Goal: Find specific page/section: Find specific page/section

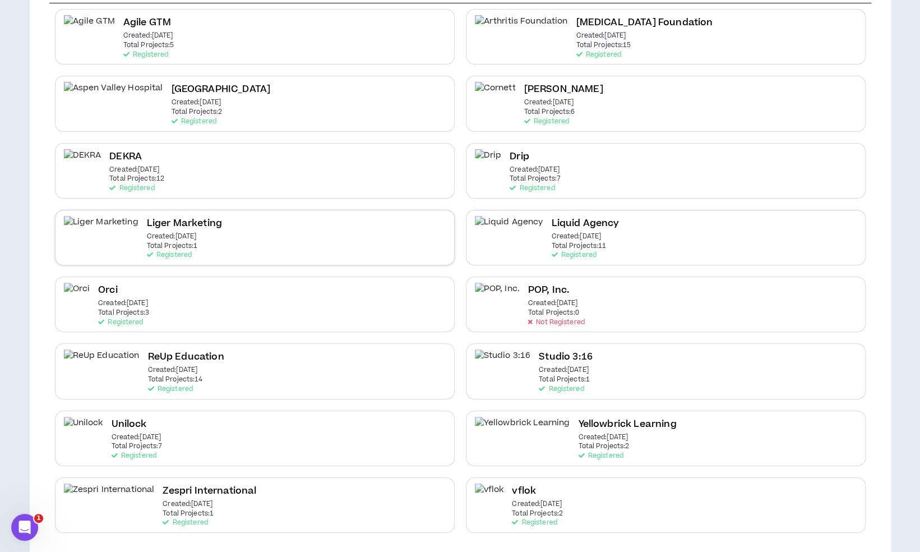
click at [339, 239] on div "Liger Marketing Created: Jul 17 2025 Total Projects: 1 Registered" at bounding box center [255, 238] width 400 height 56
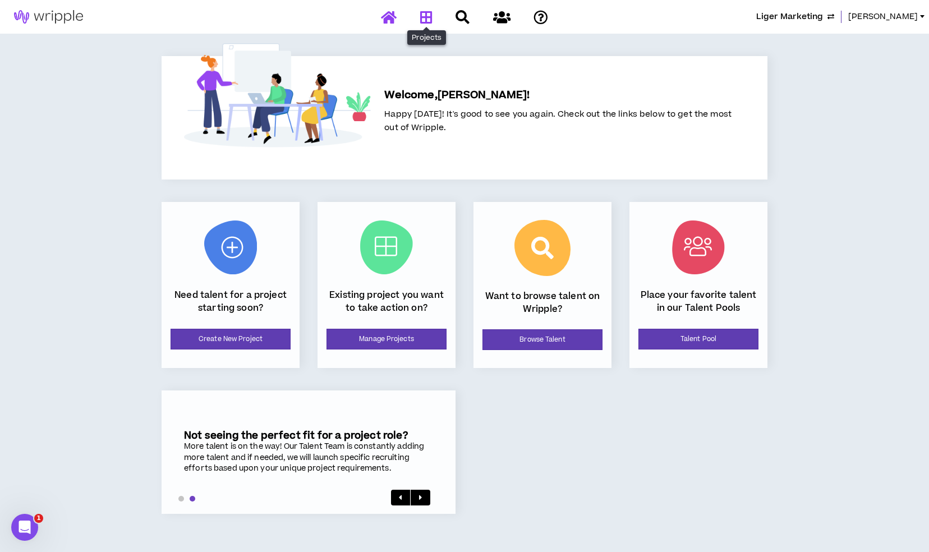
click at [433, 17] on link at bounding box center [426, 17] width 18 height 20
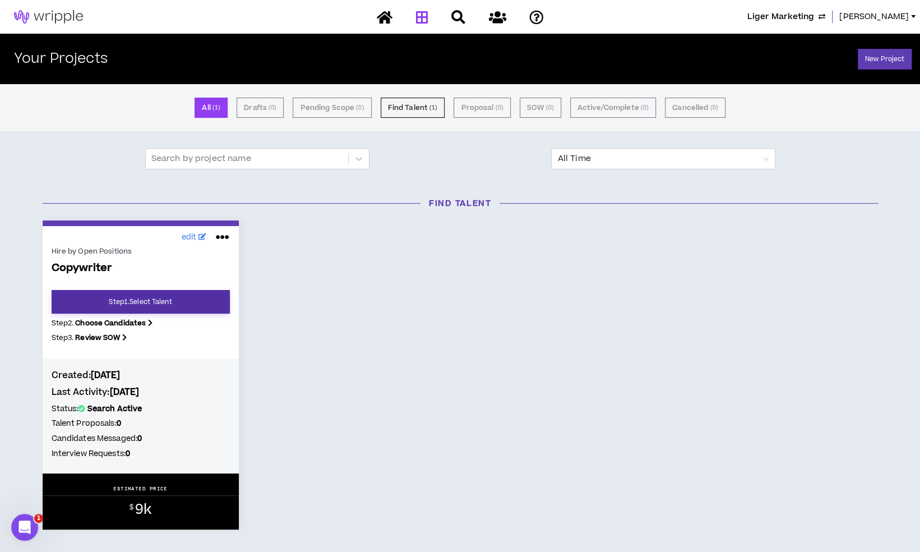
click at [204, 298] on link "Step 1 . Select Talent" at bounding box center [141, 302] width 178 height 24
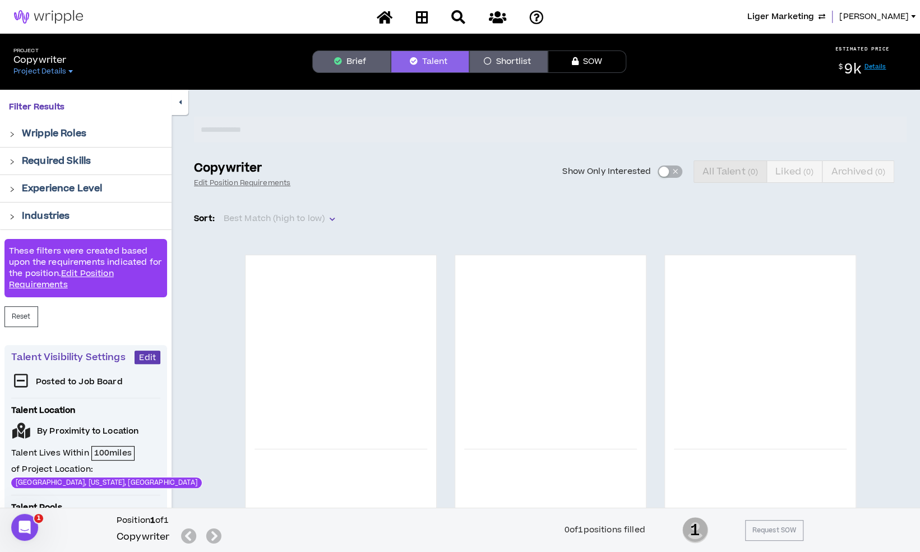
click at [372, 56] on button "Brief" at bounding box center [351, 61] width 78 height 22
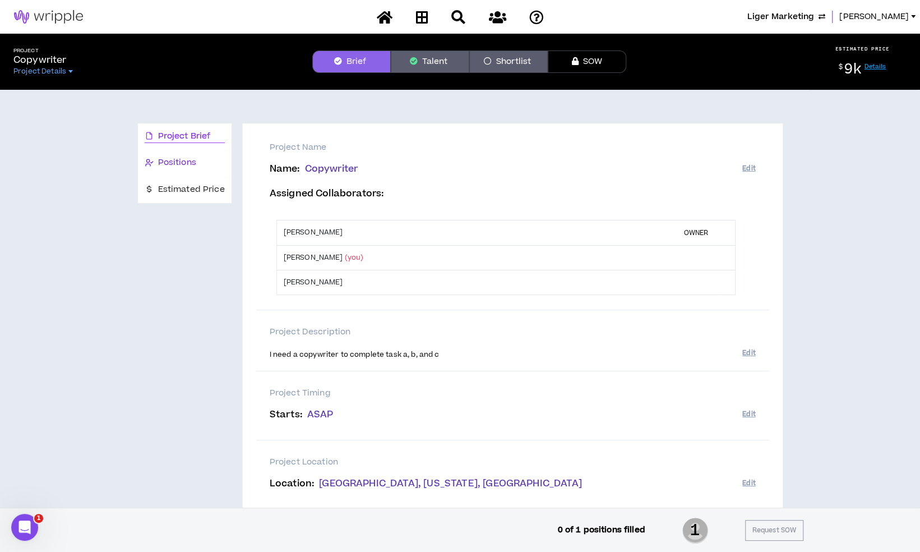
click at [195, 161] on span "Positions" at bounding box center [177, 162] width 38 height 12
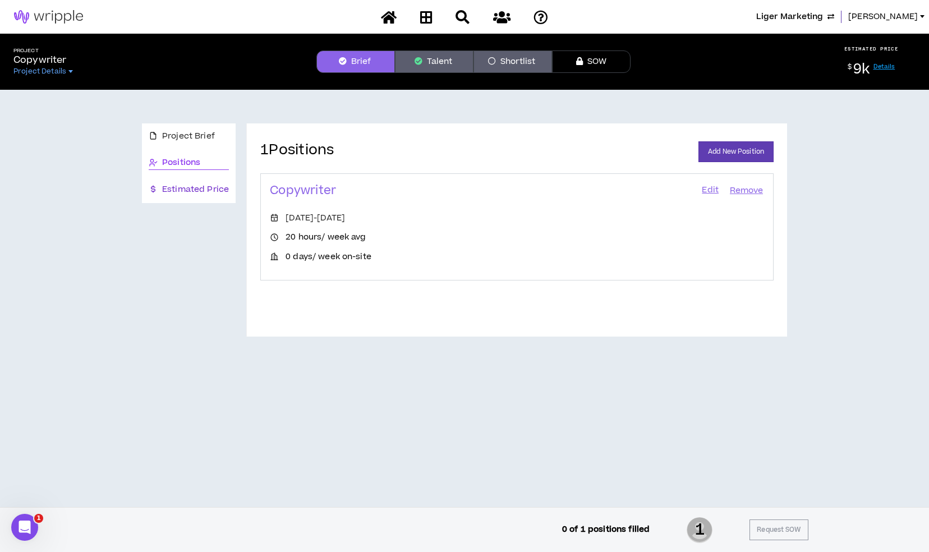
click at [200, 189] on span "Estimated Price" at bounding box center [195, 189] width 67 height 12
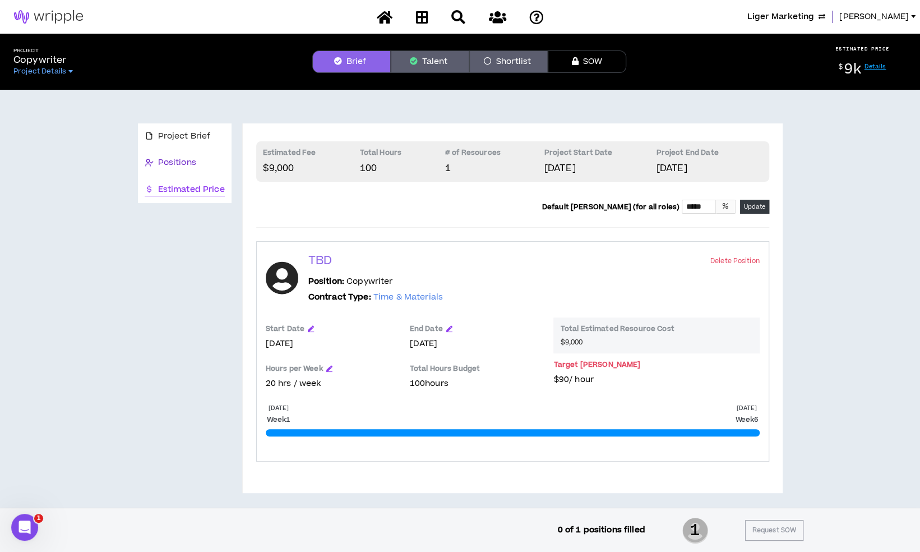
click at [173, 160] on span "Positions" at bounding box center [177, 162] width 38 height 12
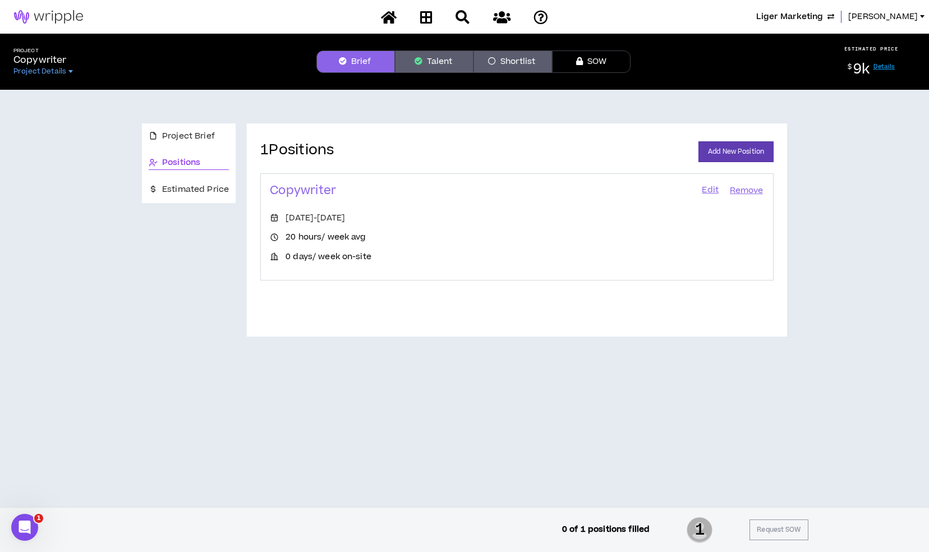
click at [704, 191] on link "Edit" at bounding box center [709, 191] width 19 height 16
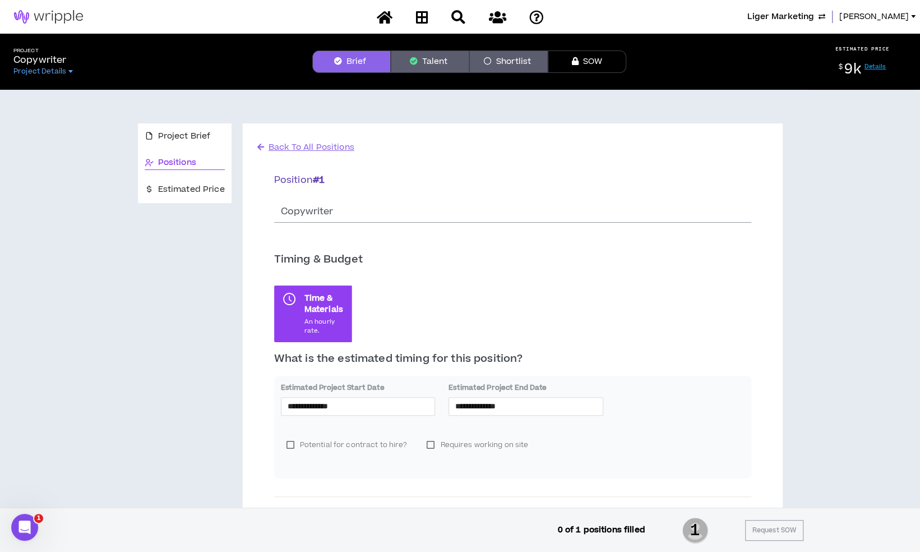
click at [315, 142] on span "Back To All Positions" at bounding box center [312, 147] width 86 height 12
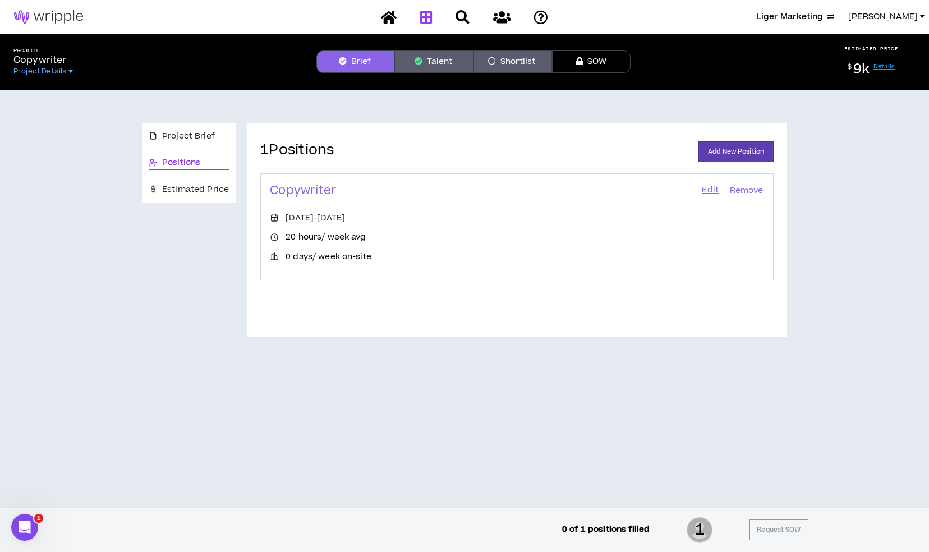
click at [427, 19] on icon at bounding box center [426, 17] width 12 height 14
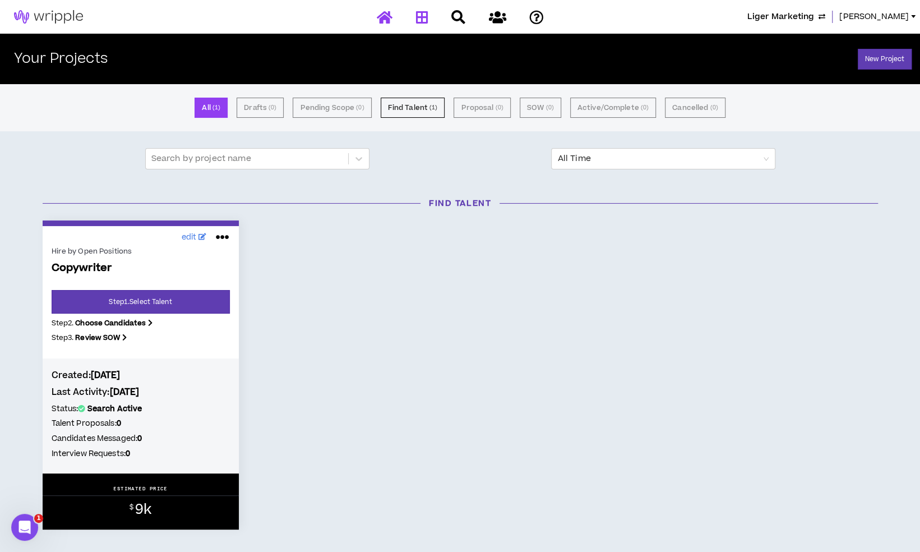
click at [386, 19] on icon at bounding box center [385, 17] width 16 height 14
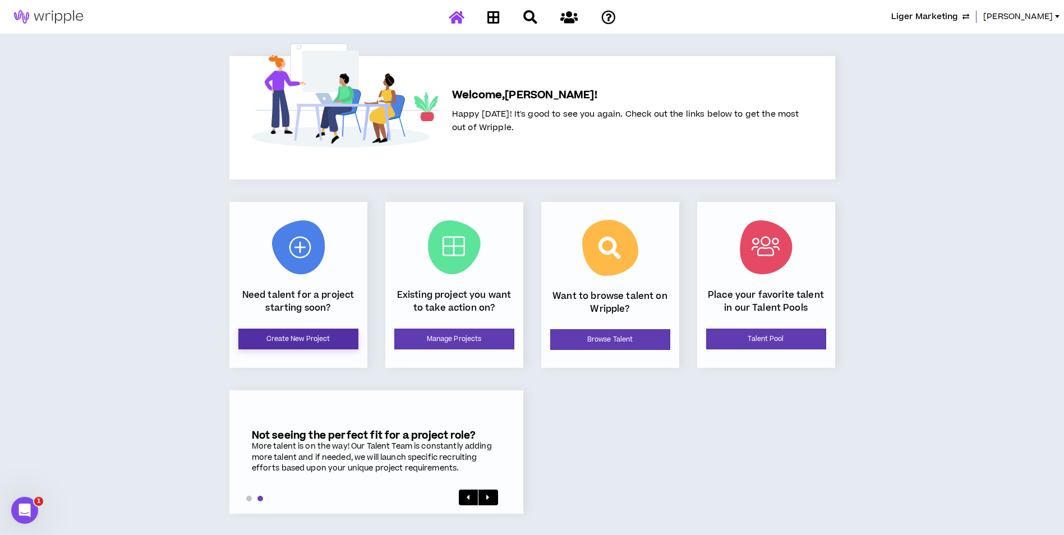
click at [329, 340] on link "Create New Project" at bounding box center [298, 339] width 120 height 21
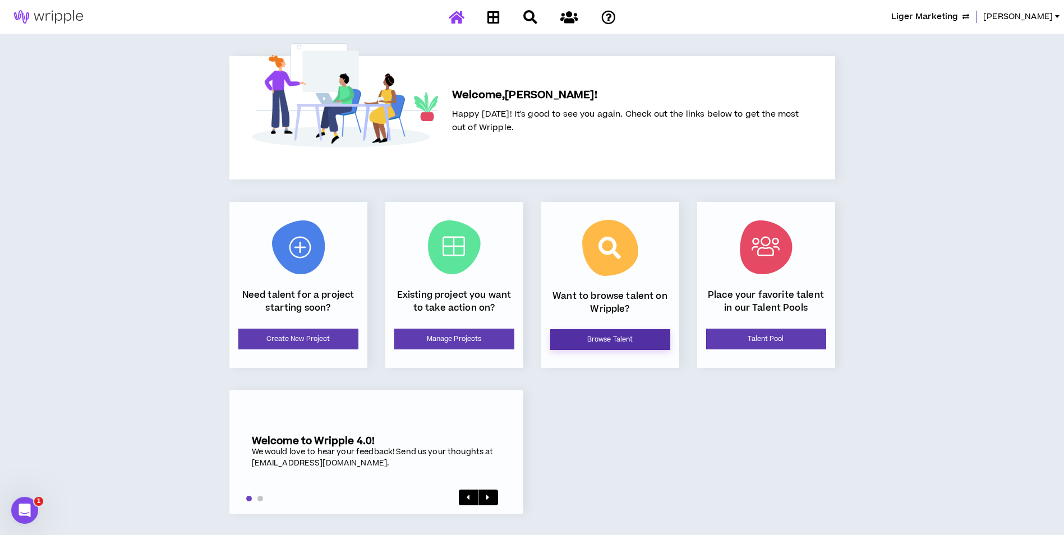
click at [638, 339] on link "Browse Talent" at bounding box center [610, 339] width 120 height 21
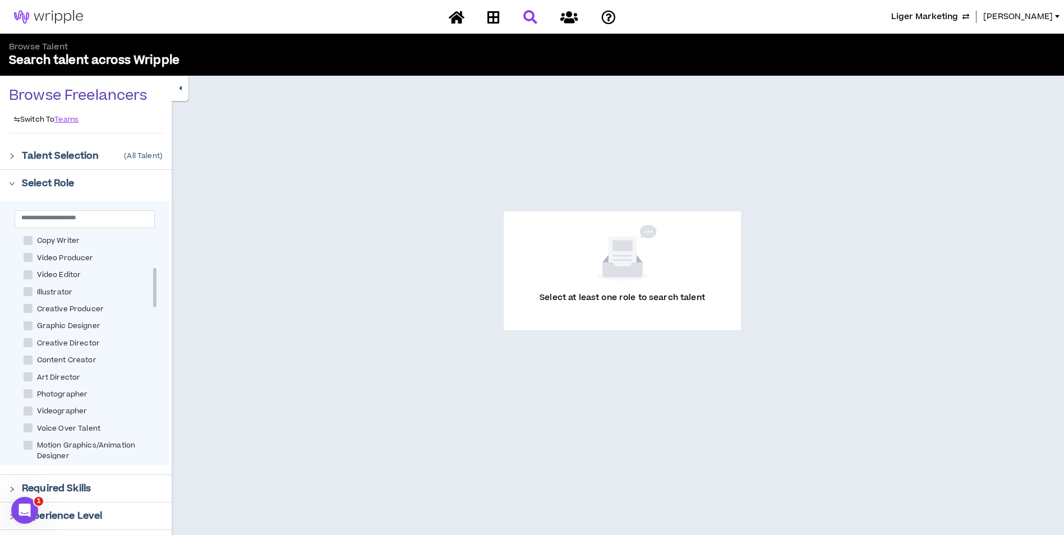
scroll to position [184, 0]
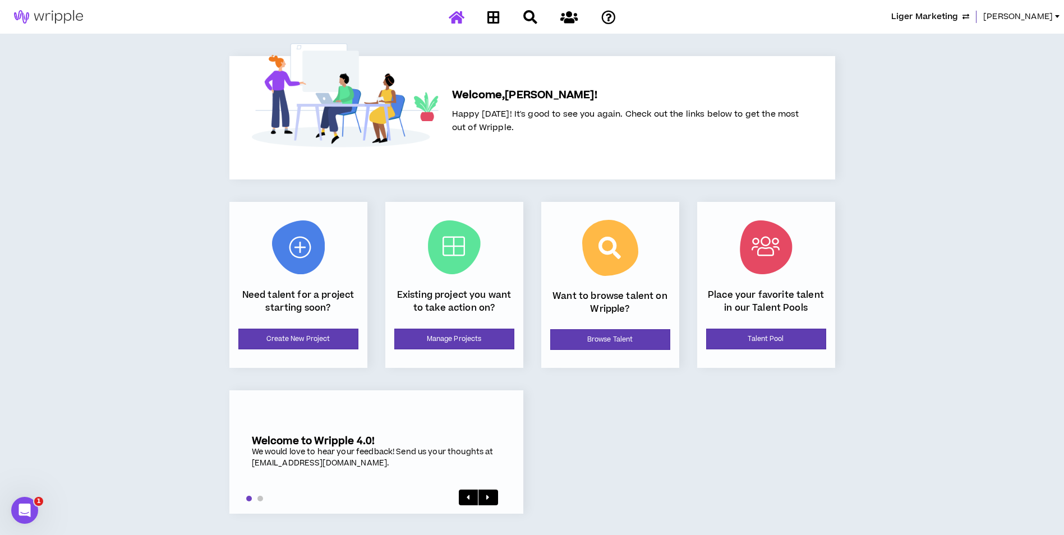
click at [1034, 17] on span "Mason" at bounding box center [1018, 17] width 70 height 12
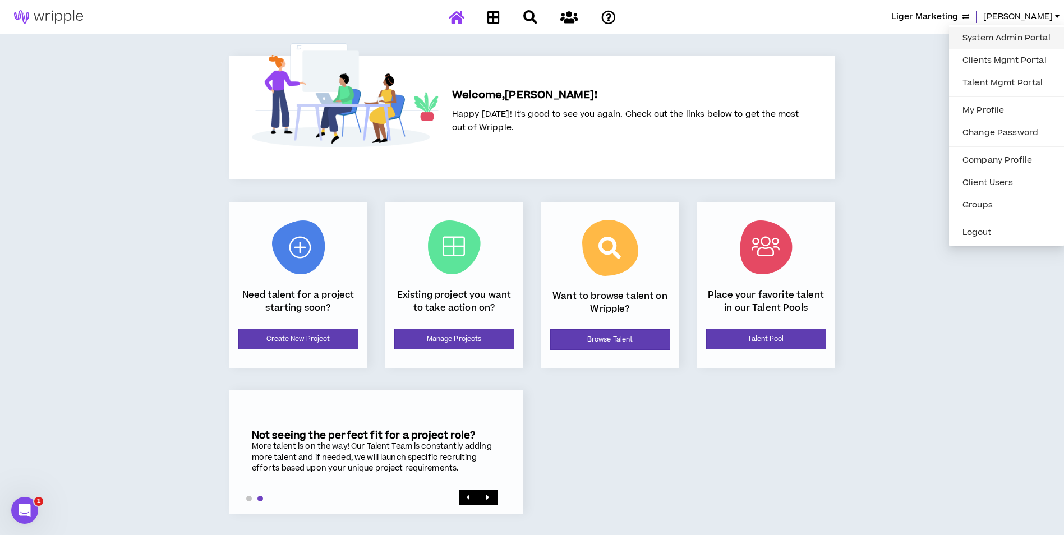
click at [1017, 35] on link "System Admin Portal" at bounding box center [1005, 38] width 101 height 17
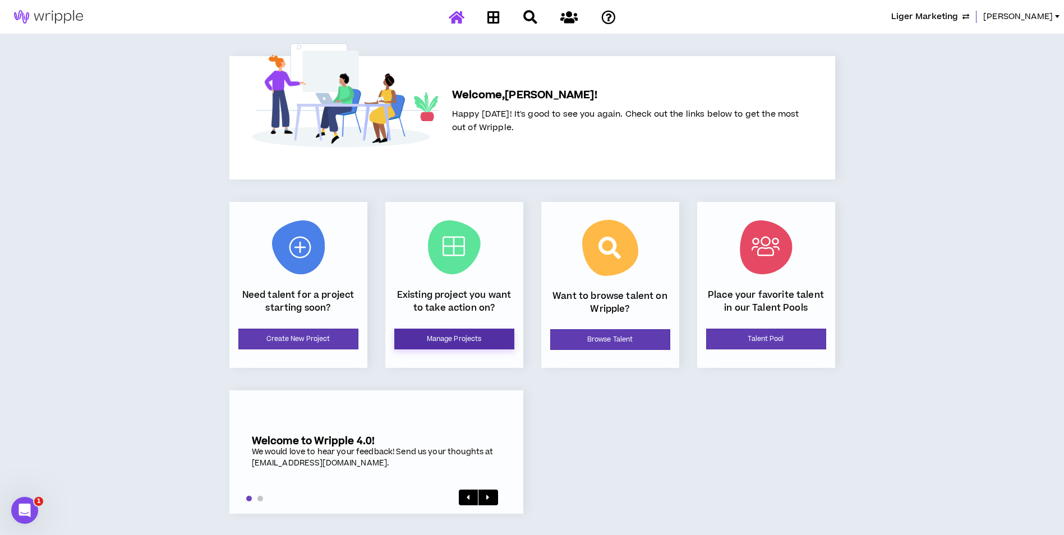
click at [463, 347] on link "Manage Projects" at bounding box center [454, 339] width 120 height 21
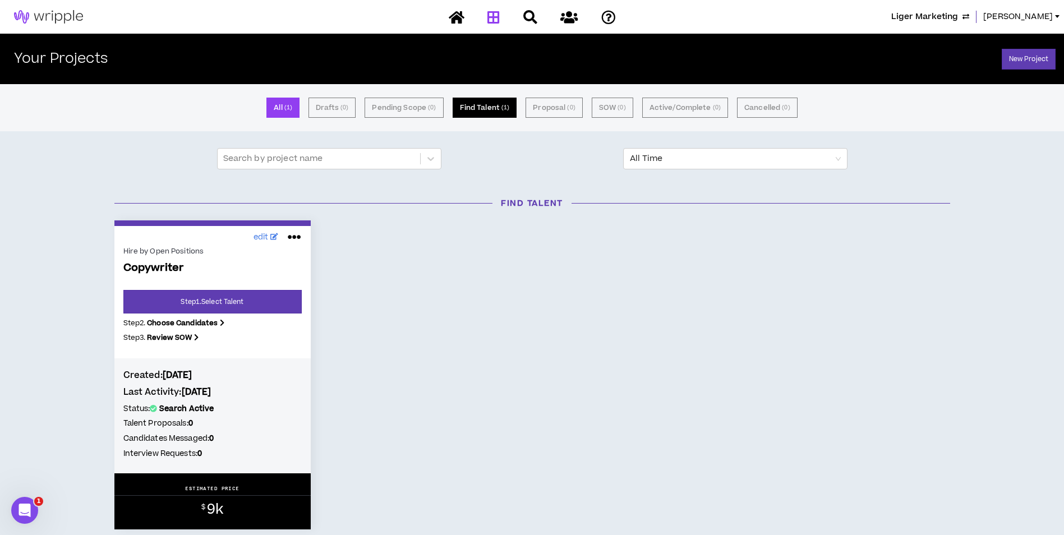
click at [514, 114] on button "Find Talent ( 1 )" at bounding box center [484, 108] width 64 height 20
click at [299, 237] on icon at bounding box center [294, 237] width 13 height 18
click at [406, 202] on h3 "Find Talent" at bounding box center [532, 203] width 852 height 12
click at [294, 114] on button "All ( 1 )" at bounding box center [282, 108] width 33 height 20
click at [463, 18] on icon at bounding box center [457, 17] width 16 height 14
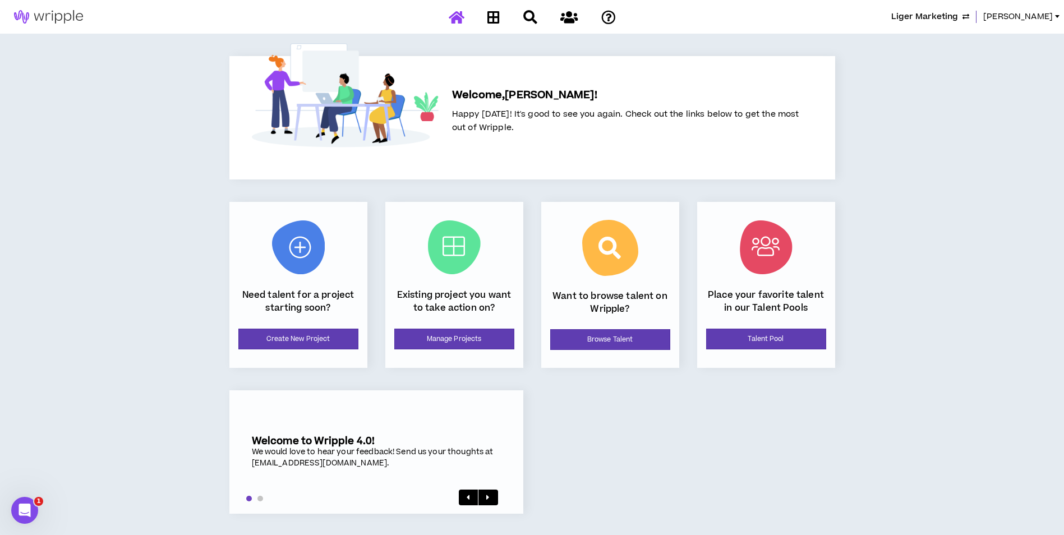
click at [912, 108] on div "Liger Marketing Mason Welcome, Mason ! Happy Monday! It's good to see you again…" at bounding box center [532, 268] width 1064 height 536
click at [1045, 16] on span "Mason" at bounding box center [1018, 17] width 70 height 12
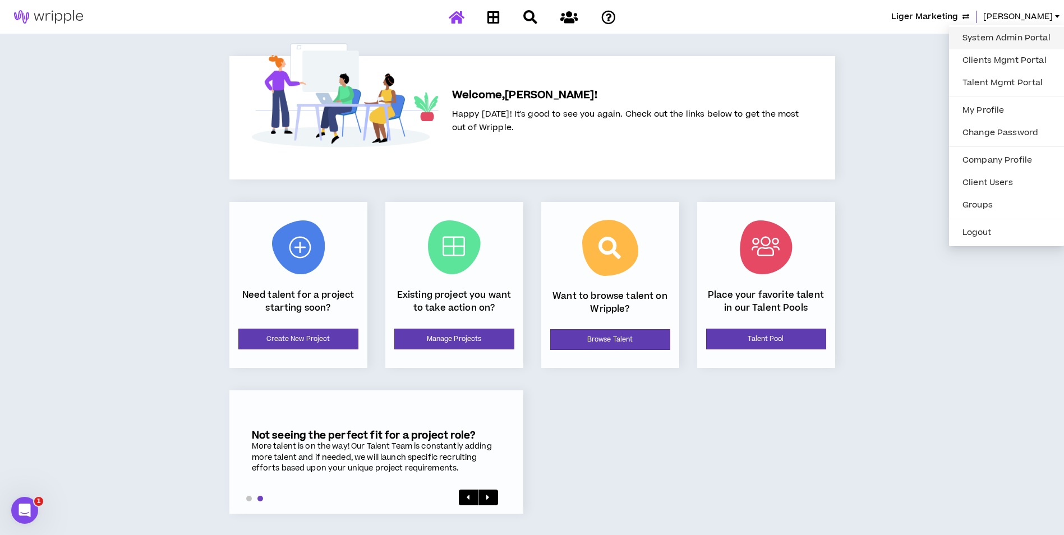
click at [1004, 35] on link "System Admin Portal" at bounding box center [1005, 38] width 101 height 17
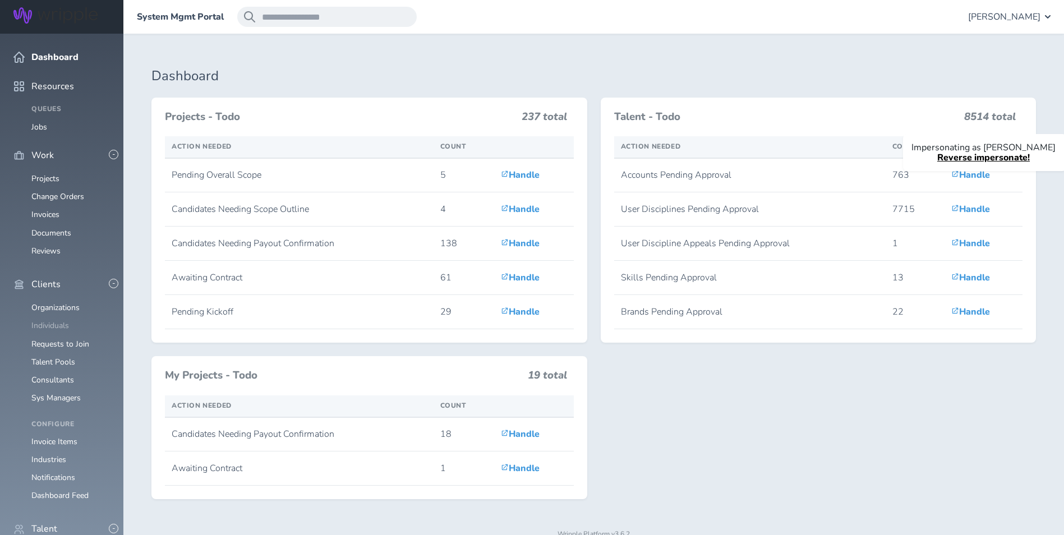
click at [56, 320] on link "Individuals" at bounding box center [50, 325] width 38 height 11
click at [60, 320] on link "Individuals" at bounding box center [50, 325] width 38 height 11
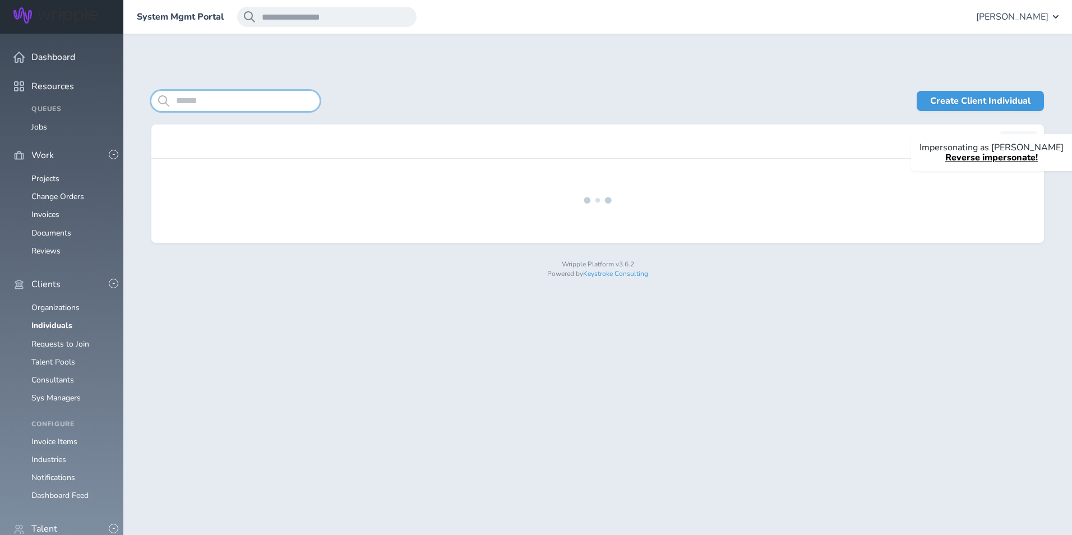
click at [272, 103] on input "search" at bounding box center [235, 101] width 168 height 20
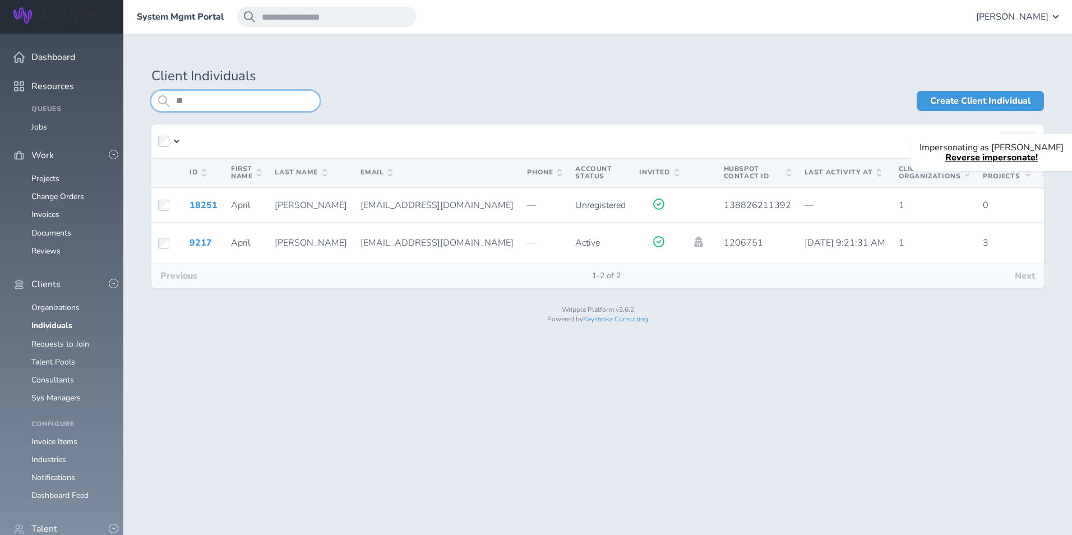
type input "*"
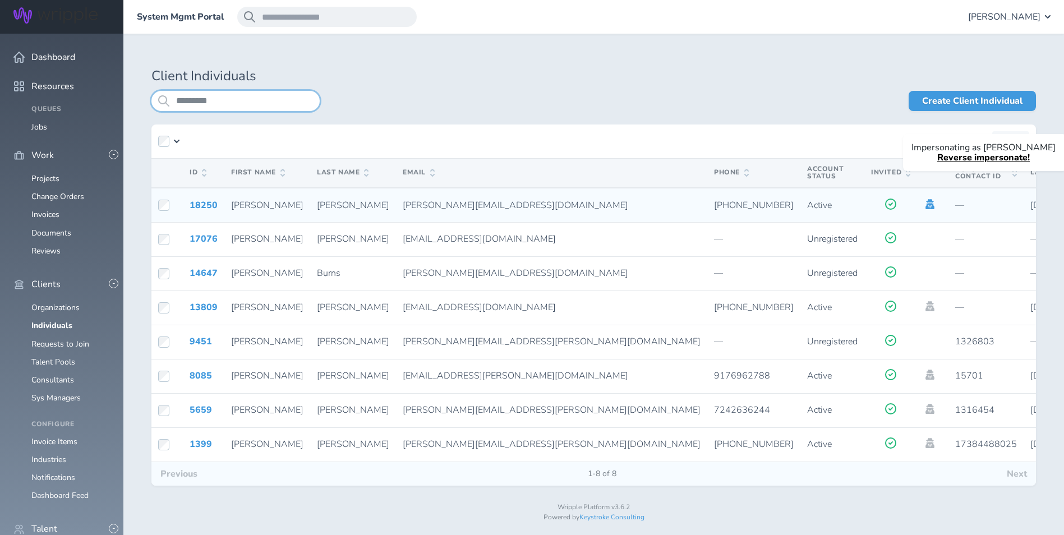
type input "*********"
click at [923, 203] on icon at bounding box center [929, 204] width 12 height 10
